Goal: Information Seeking & Learning: Learn about a topic

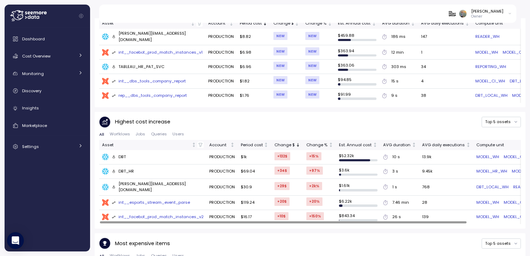
click at [124, 154] on div "DBT" at bounding box center [119, 157] width 14 height 6
click at [124, 168] on div "DBT_HR" at bounding box center [123, 171] width 22 height 6
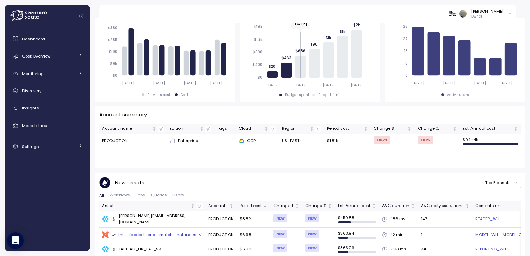
scroll to position [15, 0]
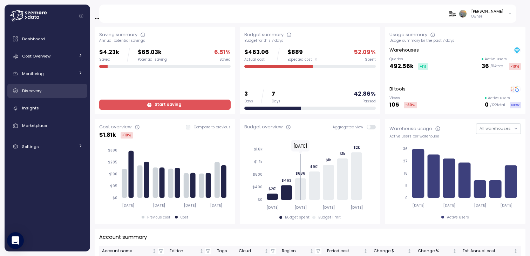
click at [34, 85] on link "Discovery" at bounding box center [47, 91] width 80 height 14
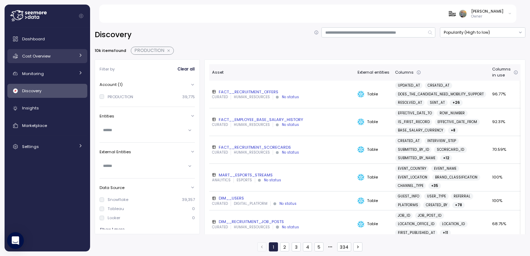
click at [40, 57] on span "Cost Overview" at bounding box center [36, 56] width 28 height 6
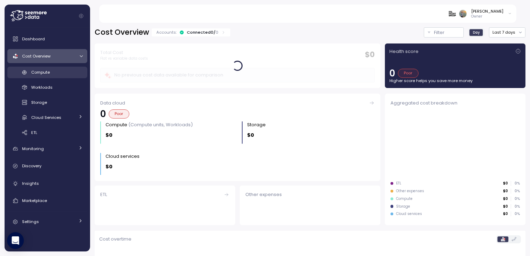
click at [44, 71] on span "Compute" at bounding box center [40, 72] width 19 height 6
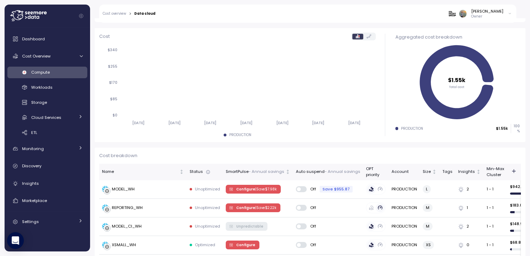
scroll to position [102, 0]
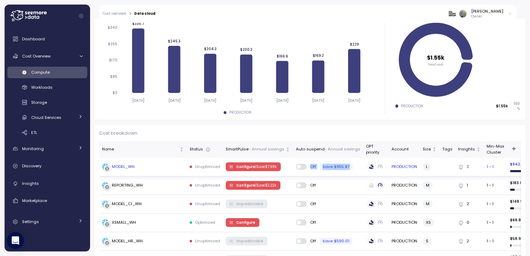
drag, startPoint x: 357, startPoint y: 166, endPoint x: 292, endPoint y: 165, distance: 64.8
click at [293, 165] on td "Off Save $955.87" at bounding box center [328, 167] width 70 height 19
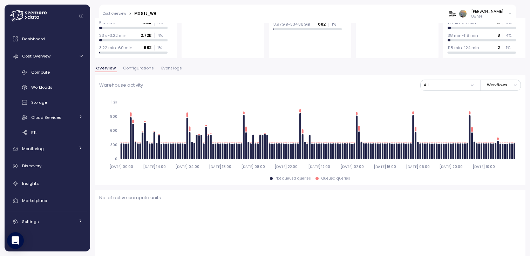
scroll to position [173, 0]
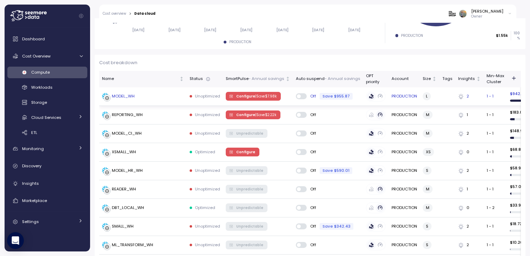
click at [298, 96] on span at bounding box center [299, 96] width 4 height 4
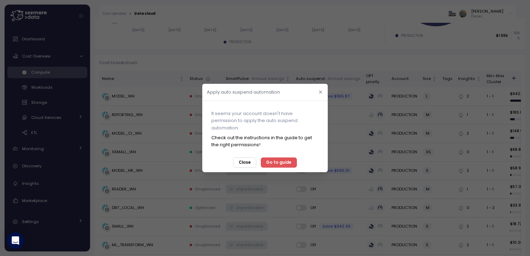
click at [322, 91] on icon "button" at bounding box center [320, 92] width 5 height 5
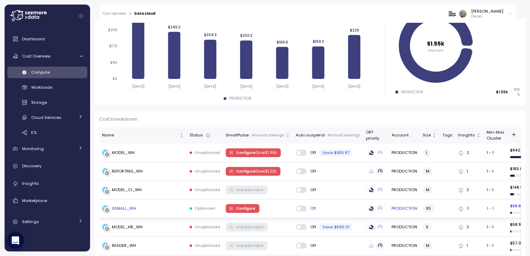
scroll to position [117, 0]
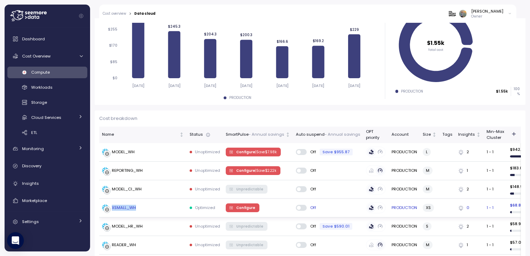
drag, startPoint x: 139, startPoint y: 206, endPoint x: 113, endPoint y: 206, distance: 26.6
click at [112, 206] on div "XSMALL_WH" at bounding box center [143, 207] width 82 height 7
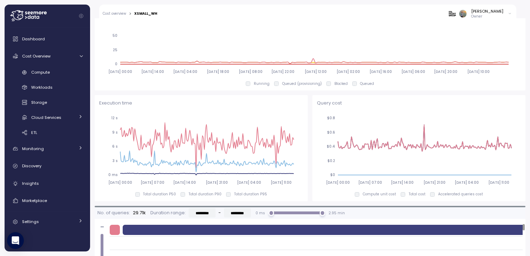
scroll to position [375, 0]
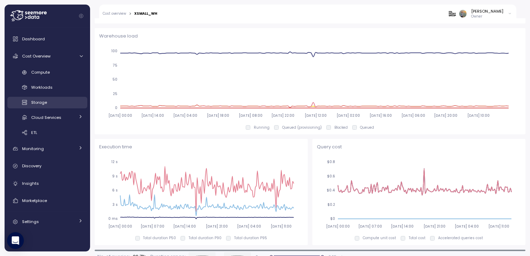
click at [38, 101] on span "Storage" at bounding box center [39, 103] width 16 height 6
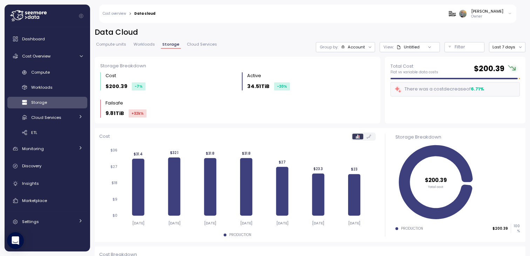
click at [113, 45] on span "Compute units" at bounding box center [111, 44] width 30 height 4
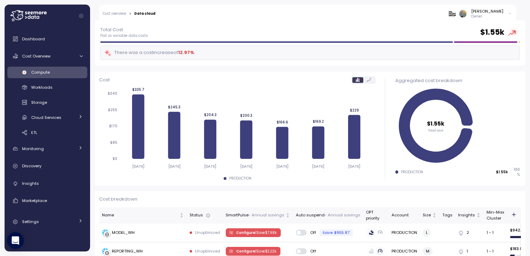
scroll to position [31, 0]
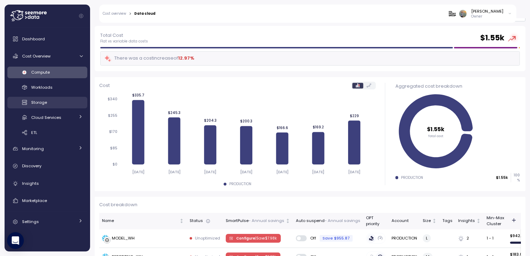
click at [38, 101] on span "Storage" at bounding box center [39, 103] width 16 height 6
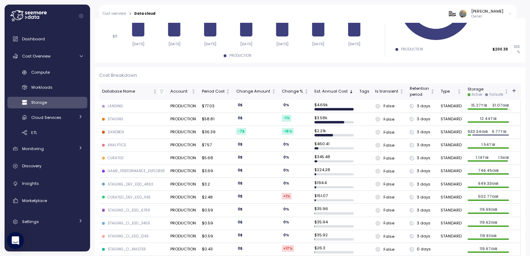
scroll to position [134, 0]
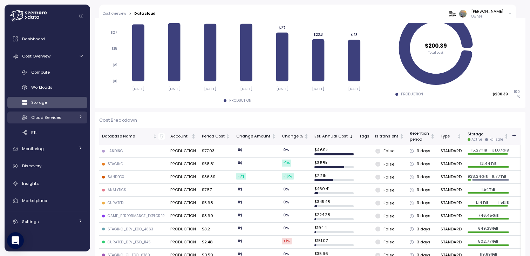
click at [54, 120] on span "Cloud Services" at bounding box center [46, 118] width 30 height 6
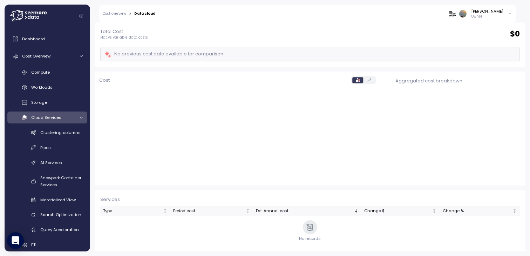
scroll to position [34, 0]
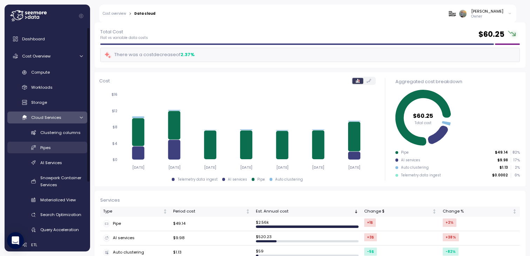
click at [53, 148] on div "Pipes" at bounding box center [61, 147] width 42 height 7
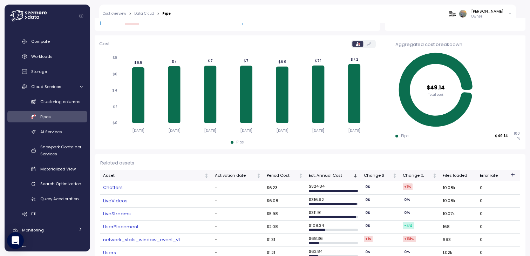
scroll to position [33, 0]
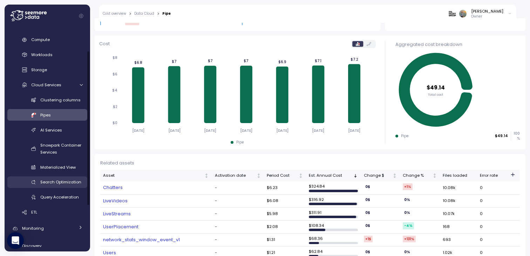
click at [58, 186] on link "Search Optimization" at bounding box center [47, 182] width 80 height 12
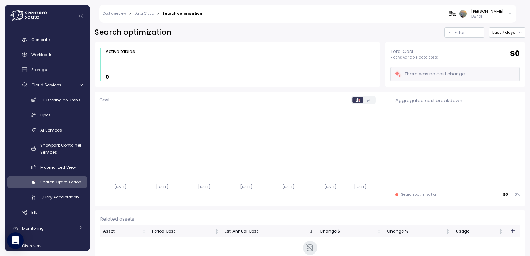
scroll to position [20, 0]
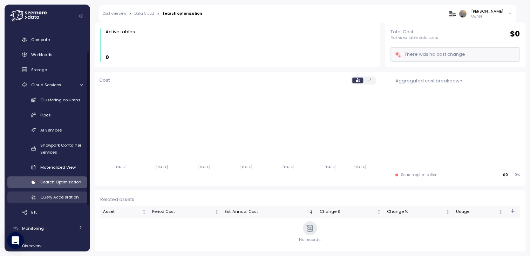
click at [57, 199] on span "Query Acceleration" at bounding box center [59, 197] width 39 height 6
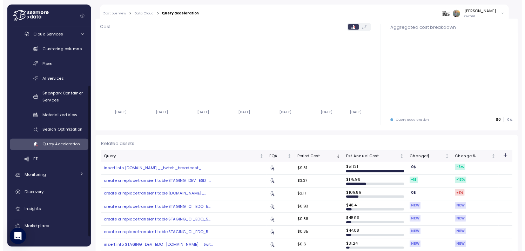
scroll to position [83, 0]
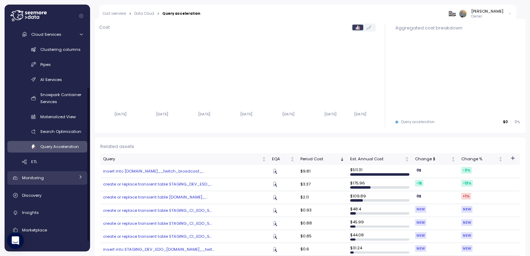
click at [38, 179] on span "Monitoring" at bounding box center [33, 178] width 22 height 6
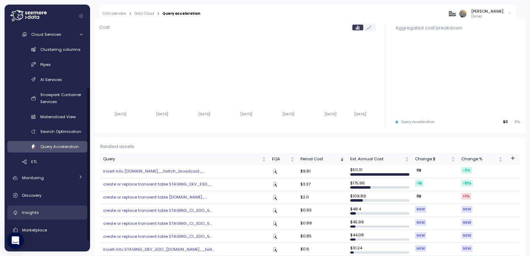
click at [34, 211] on span "Insights" at bounding box center [30, 213] width 17 height 6
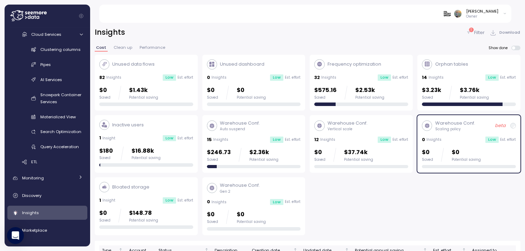
click at [123, 50] on button "Clean up" at bounding box center [122, 49] width 21 height 6
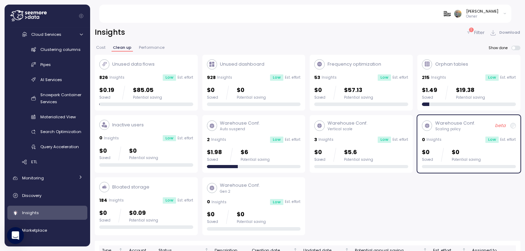
click at [147, 46] on span "Performance" at bounding box center [152, 48] width 26 height 4
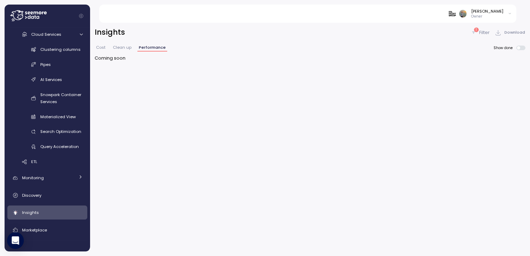
click at [103, 46] on span "Cost" at bounding box center [100, 48] width 9 height 4
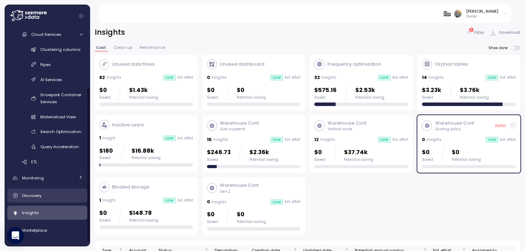
click at [36, 195] on span "Discovery" at bounding box center [31, 195] width 19 height 6
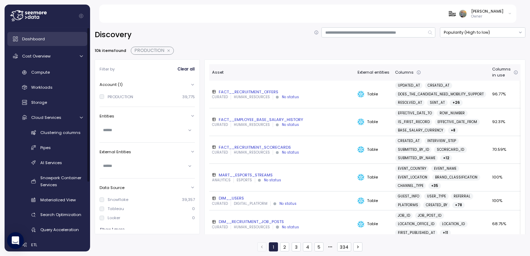
click at [36, 36] on div "Dashboard" at bounding box center [52, 38] width 61 height 7
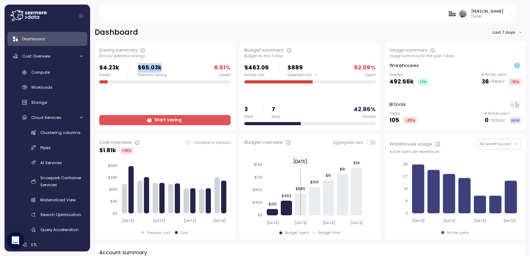
drag, startPoint x: 135, startPoint y: 66, endPoint x: 167, endPoint y: 66, distance: 31.5
click at [167, 66] on div "$4.23k Saved $65.03k Potential saving 6.51 % Saved" at bounding box center [164, 70] width 131 height 14
click at [138, 69] on p "$65.03k" at bounding box center [152, 67] width 29 height 9
drag, startPoint x: 136, startPoint y: 68, endPoint x: 164, endPoint y: 68, distance: 27.7
click at [164, 68] on div "$4.23k Saved $65.03k Potential saving" at bounding box center [133, 70] width 68 height 14
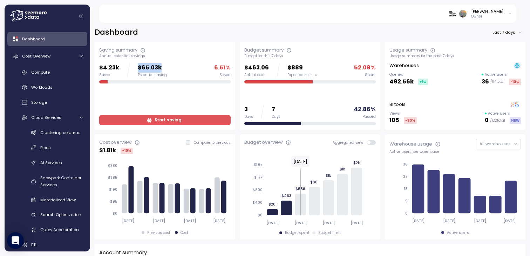
click at [161, 120] on span "Start saving" at bounding box center [168, 119] width 27 height 9
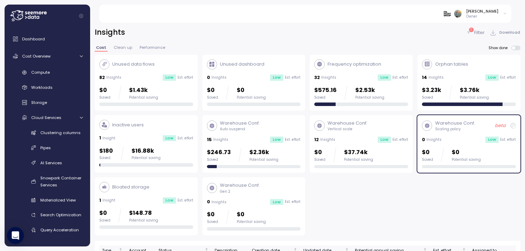
click at [130, 64] on p "Unused data flows" at bounding box center [133, 64] width 42 height 7
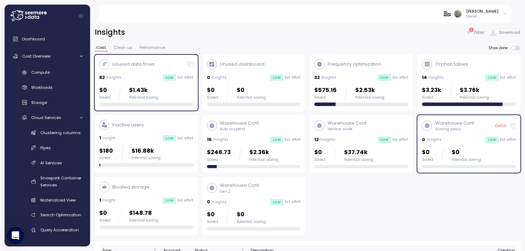
click at [130, 64] on p "Unused data flows" at bounding box center [133, 64] width 42 height 7
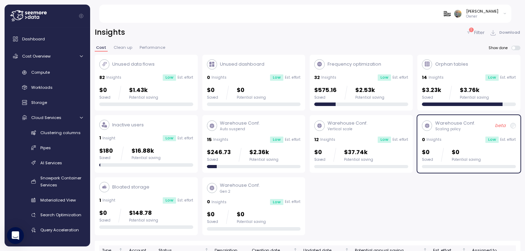
click at [134, 91] on p "$1.43k" at bounding box center [143, 90] width 29 height 9
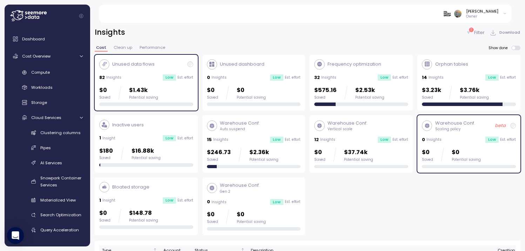
click at [139, 70] on div "Unused data flows 82 Insights Low Est. effort $0 Saved $1.43k Potential saving" at bounding box center [146, 82] width 94 height 47
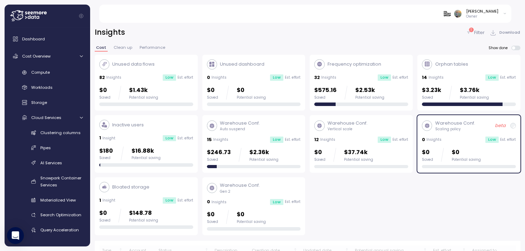
click at [139, 70] on div "Unused data flows 82 Insights Low Est. effort $0 Saved $1.43k Potential saving" at bounding box center [146, 82] width 94 height 47
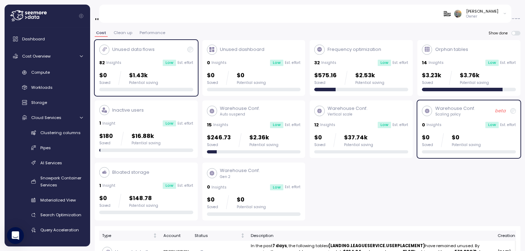
scroll to position [13, 0]
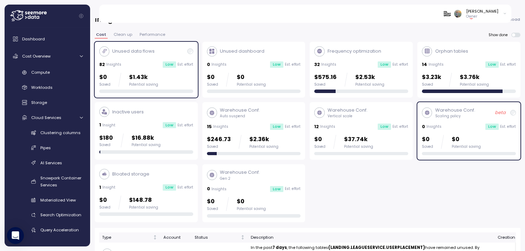
click at [134, 107] on div "Inactive users" at bounding box center [121, 112] width 45 height 10
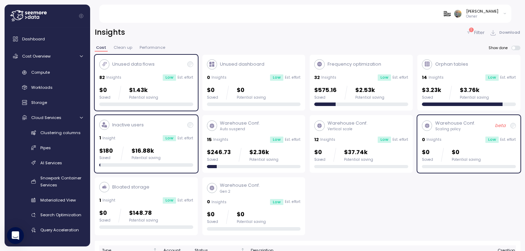
click at [152, 71] on div "Unused data flows 82 Insights Low Est. effort $0 Saved $1.43k Potential saving" at bounding box center [146, 82] width 94 height 47
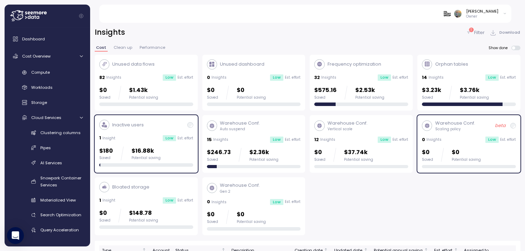
click at [486, 139] on div "Low" at bounding box center [491, 139] width 13 height 6
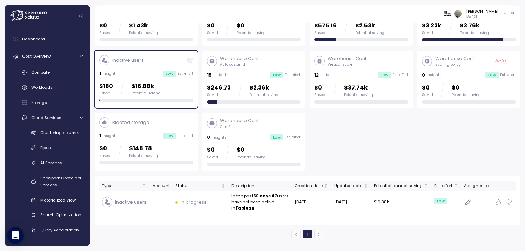
scroll to position [23, 0]
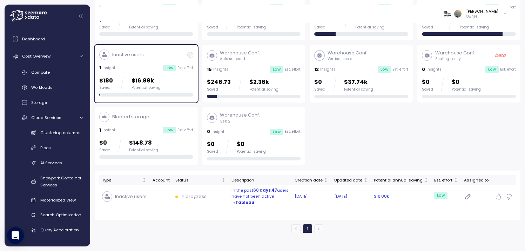
click at [258, 187] on strong "60 days" at bounding box center [262, 190] width 18 height 6
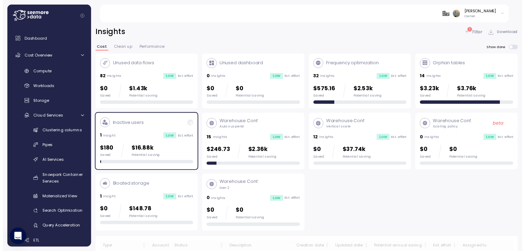
scroll to position [23, 0]
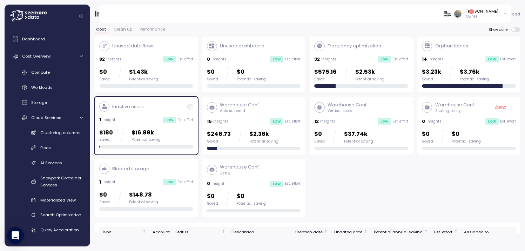
click at [173, 103] on div "Inactive users" at bounding box center [146, 106] width 94 height 10
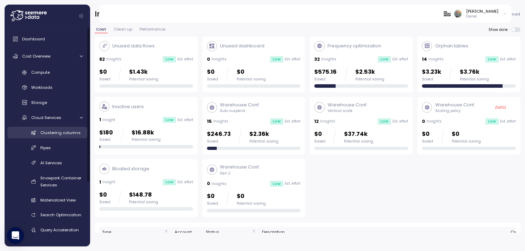
scroll to position [97, 0]
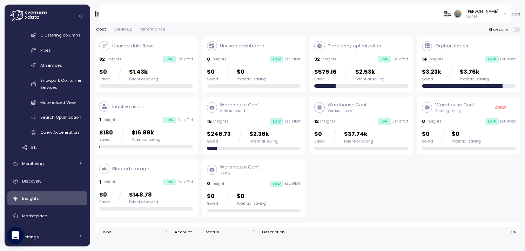
click at [259, 102] on div "Warehouse Conf. Auto suspend" at bounding box center [254, 107] width 94 height 12
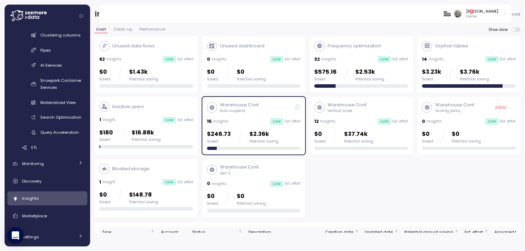
click at [273, 110] on div "Warehouse Conf. Auto suspend 15 Insights Low Est. effort $246.73 Saved $2.36k P…" at bounding box center [254, 125] width 94 height 48
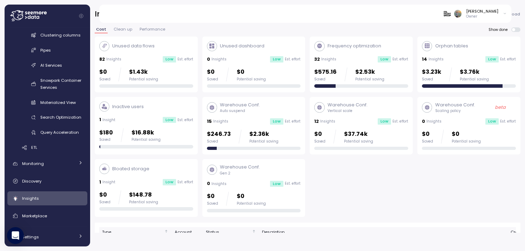
click at [368, 101] on div "Warehouse Conf. Vertical scale" at bounding box center [361, 107] width 94 height 12
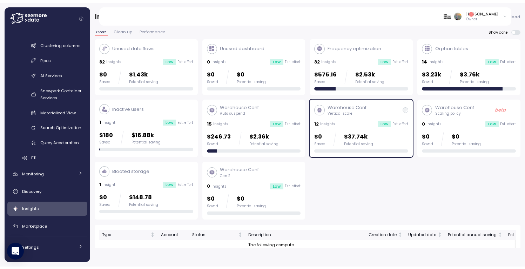
scroll to position [79, 0]
